Goal: Task Accomplishment & Management: Use online tool/utility

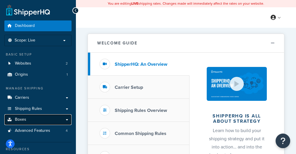
click at [33, 120] on link "Boxes" at bounding box center [37, 119] width 67 height 11
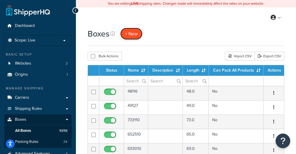
click at [131, 32] on span "+ New" at bounding box center [131, 33] width 13 height 7
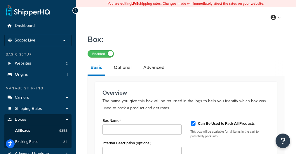
click at [207, 125] on label "Can Be Used to Pack All Products" at bounding box center [226, 123] width 57 height 5
click at [196, 125] on input "Can Be Used to Pack All Products" at bounding box center [194, 123] width 6 height 4
checkbox input "false"
click at [145, 127] on input "Box Name" at bounding box center [142, 129] width 79 height 10
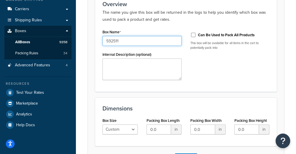
scroll to position [97, 0]
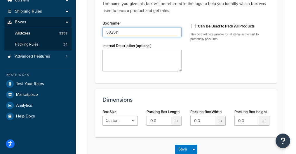
type input "592511"
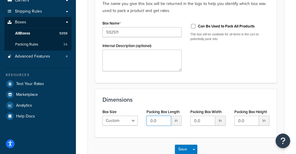
click at [166, 120] on input "0.0" at bounding box center [159, 121] width 25 height 10
type input "59"
type input "25"
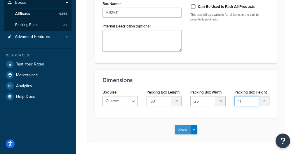
type input "11"
click at [181, 130] on button "Save" at bounding box center [183, 129] width 16 height 9
